Goal: Task Accomplishment & Management: Use online tool/utility

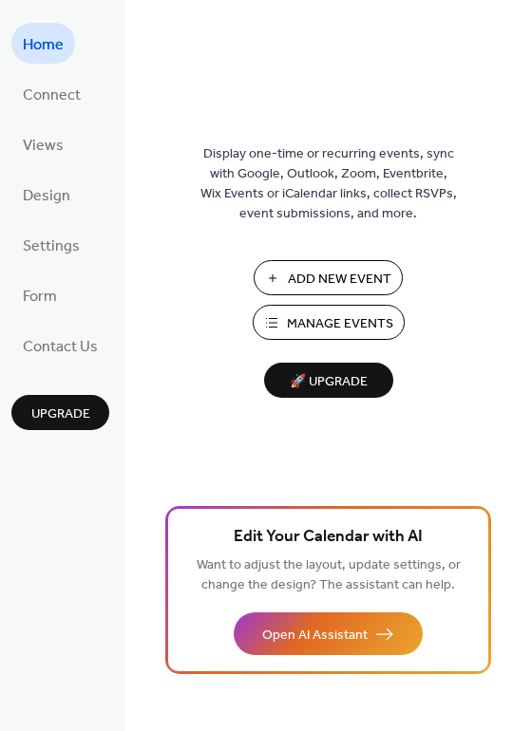
click at [301, 275] on span "Add New Event" at bounding box center [340, 280] width 104 height 20
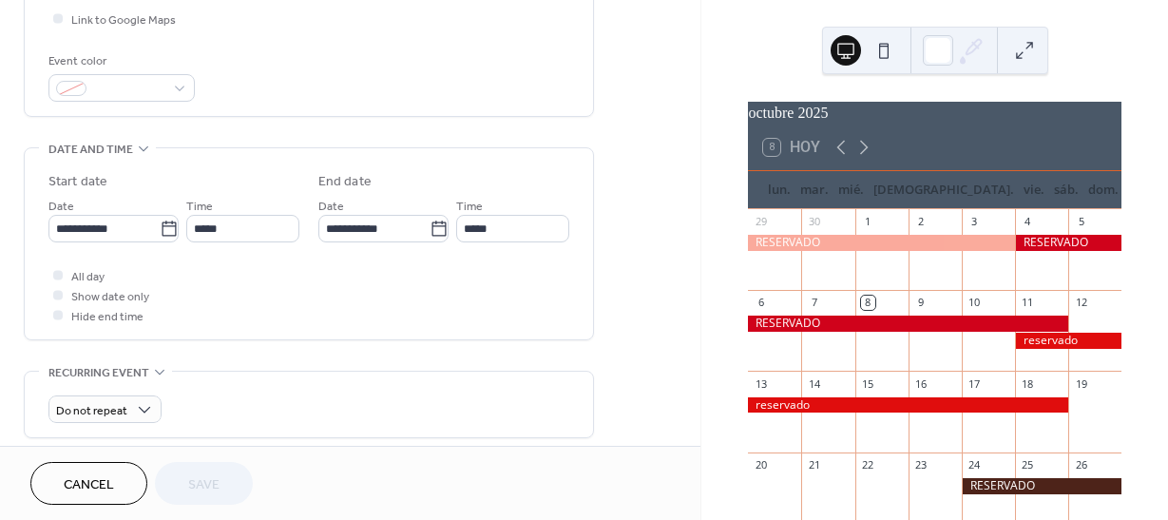
scroll to position [475, 0]
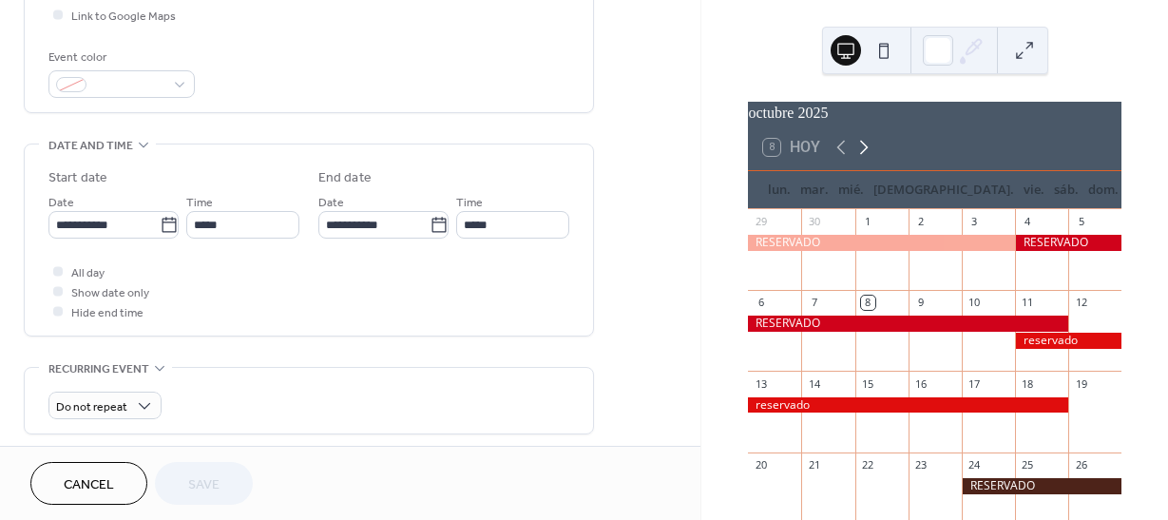
click at [862, 159] on icon at bounding box center [863, 147] width 23 height 23
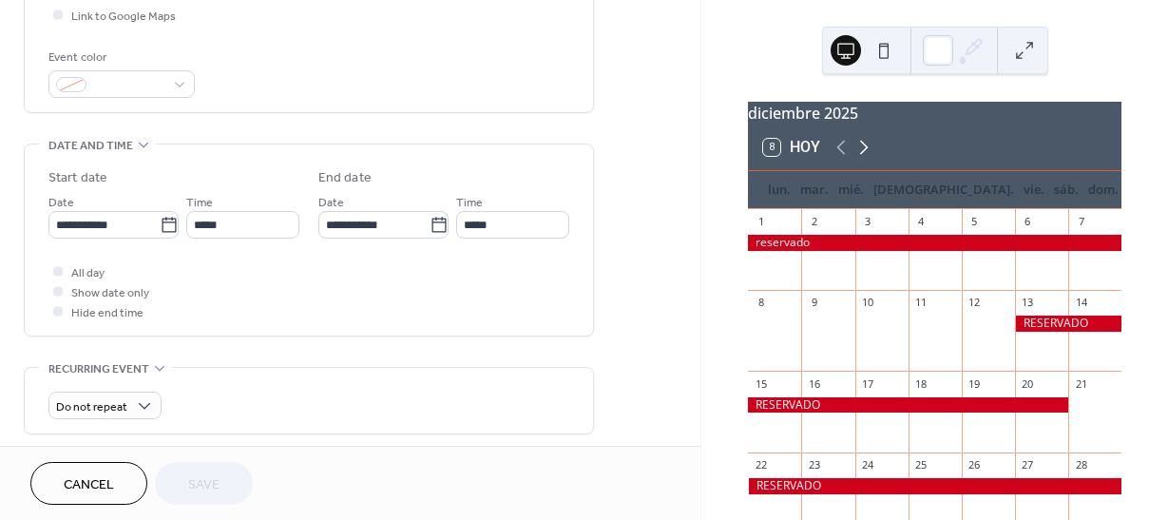
click at [862, 159] on icon at bounding box center [863, 147] width 23 height 23
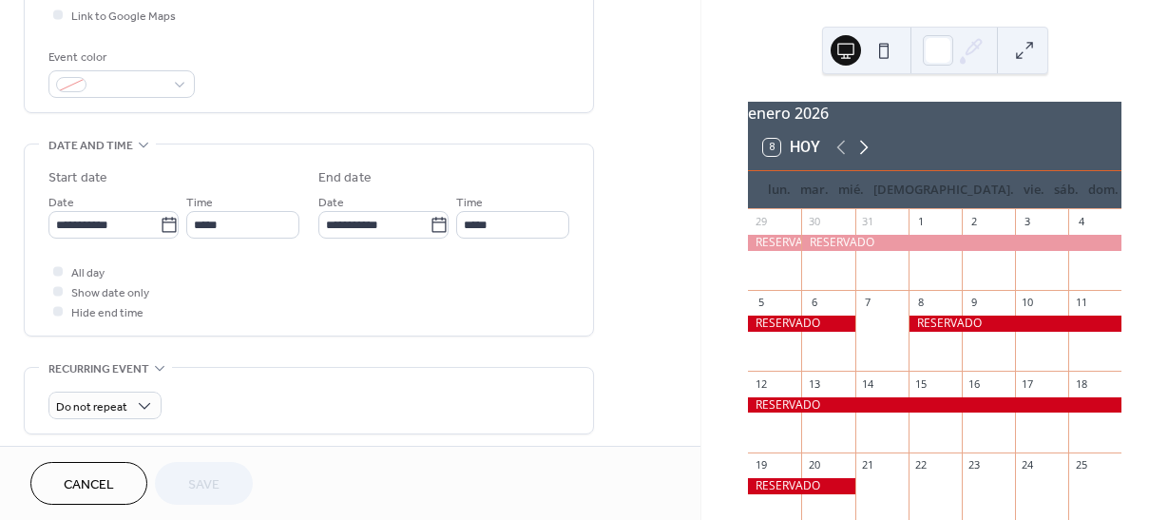
click at [862, 159] on icon at bounding box center [863, 147] width 23 height 23
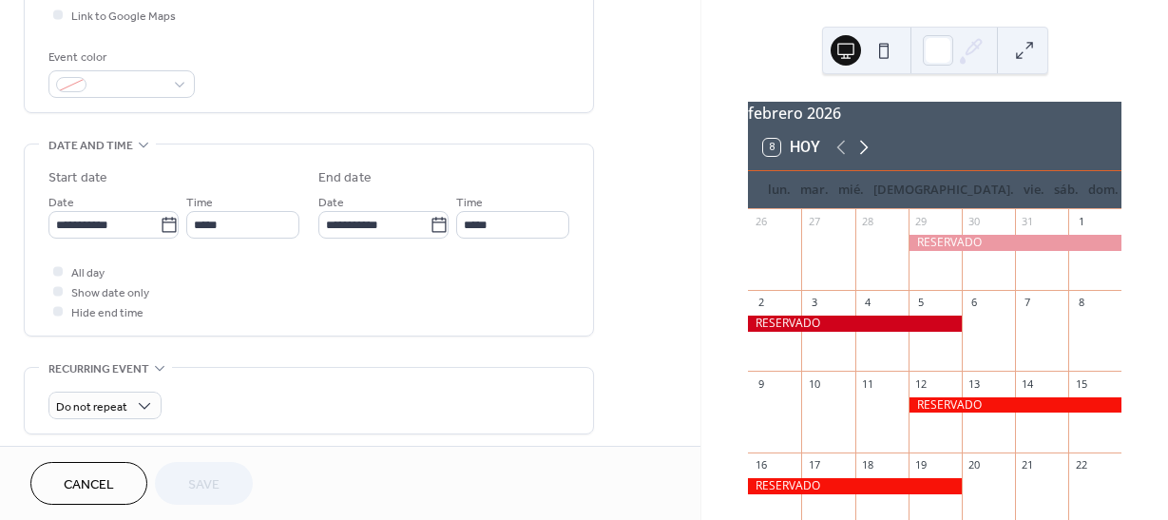
click at [862, 159] on icon at bounding box center [863, 147] width 23 height 23
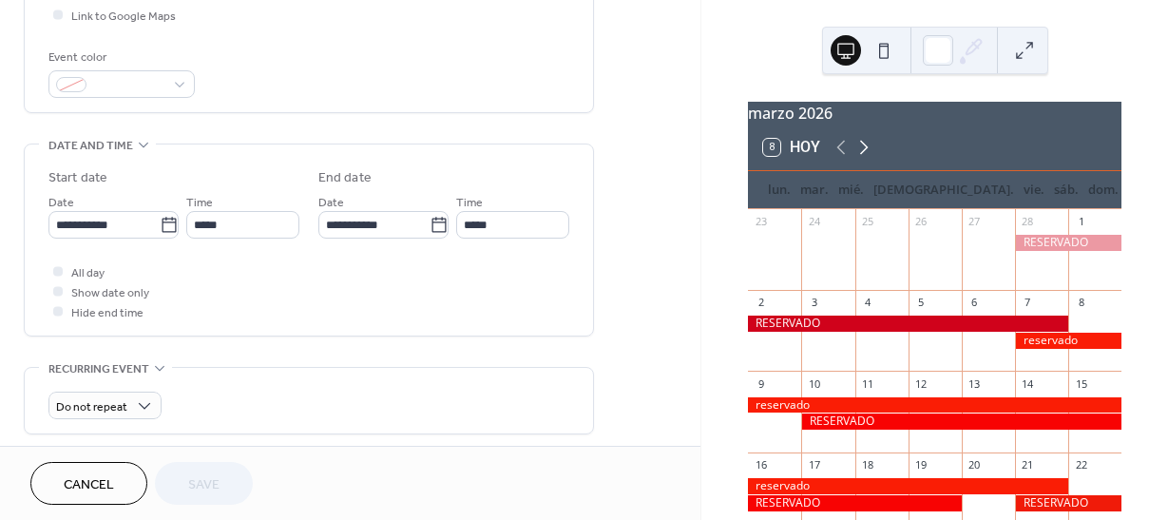
click at [862, 159] on icon at bounding box center [863, 147] width 23 height 23
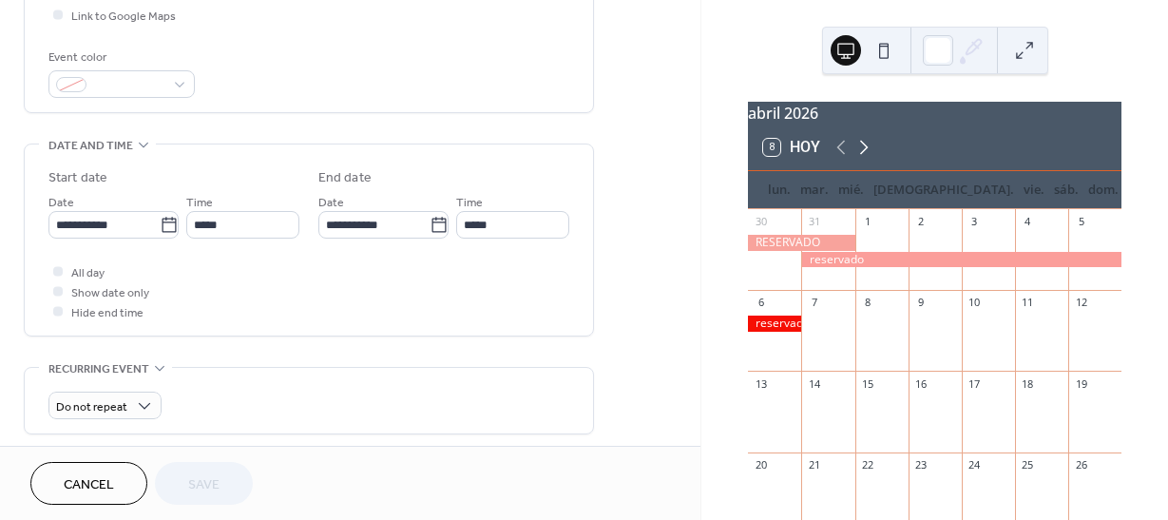
click at [862, 159] on icon at bounding box center [863, 147] width 23 height 23
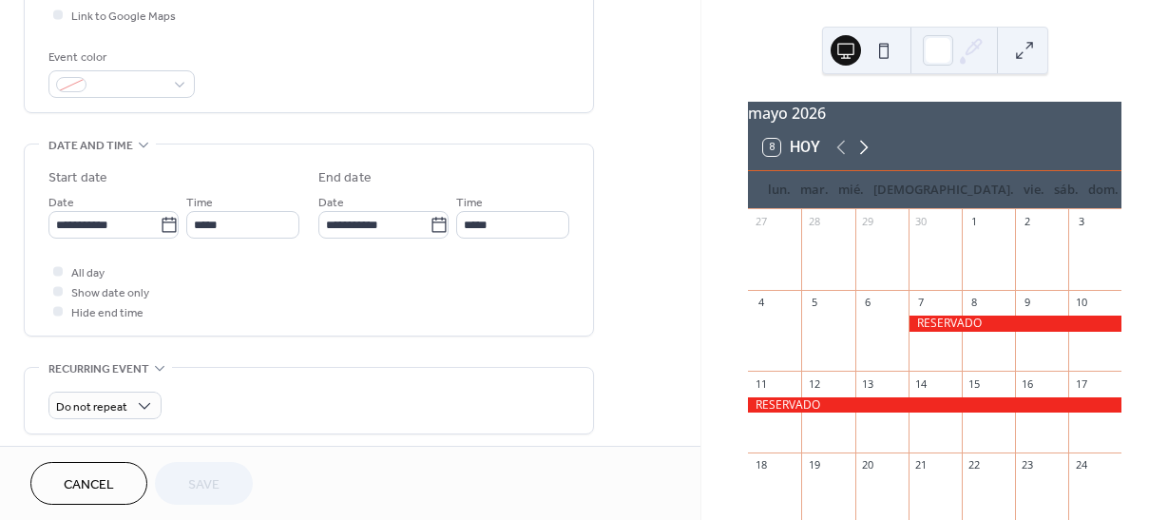
click at [862, 159] on icon at bounding box center [863, 147] width 23 height 23
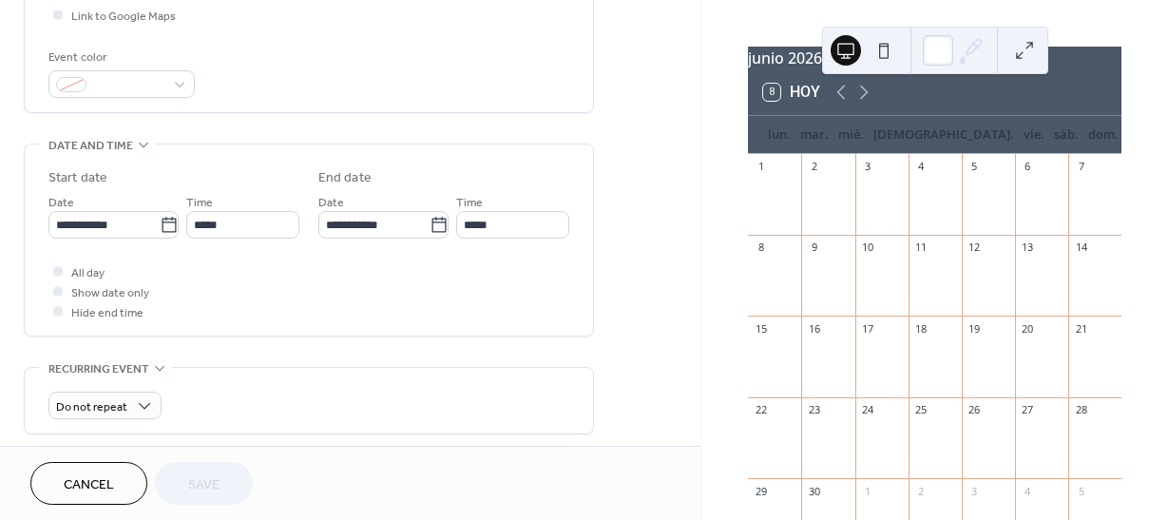
scroll to position [0, 0]
